Goal: Purchase product/service

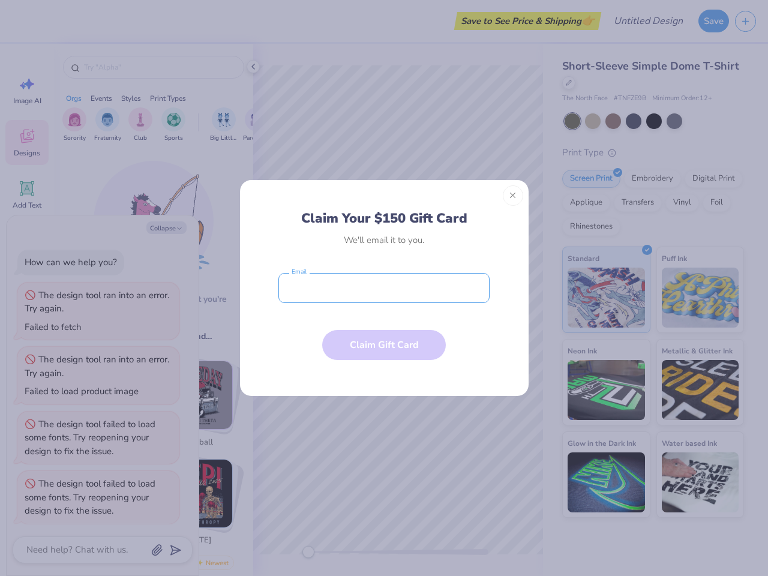
scroll to position [3, 0]
